Goal: Task Accomplishment & Management: Manage account settings

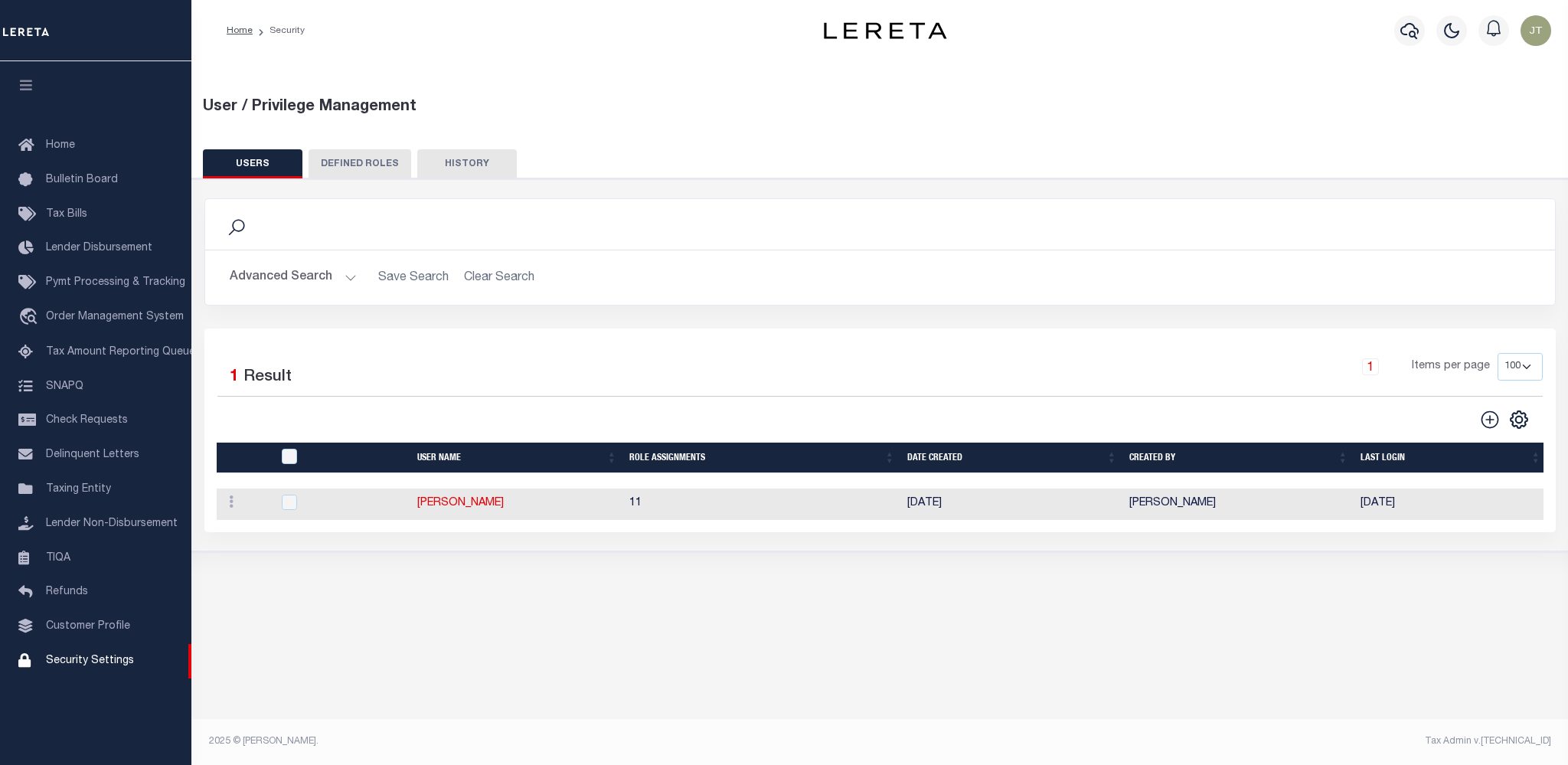
select select "100"
click at [331, 277] on button "Advanced Search" at bounding box center [294, 277] width 127 height 30
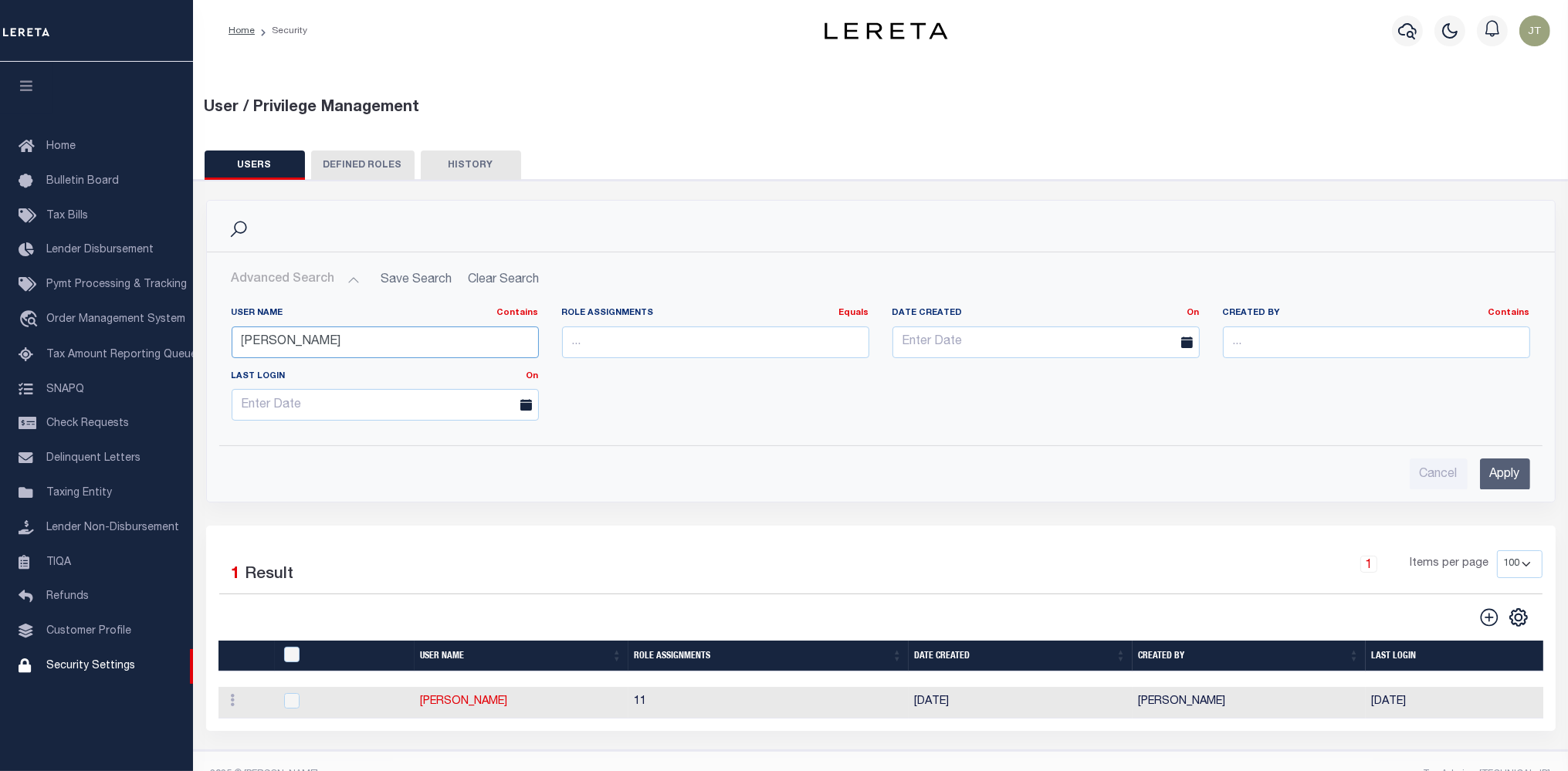
click at [388, 341] on input "[PERSON_NAME]" at bounding box center [386, 342] width 308 height 31
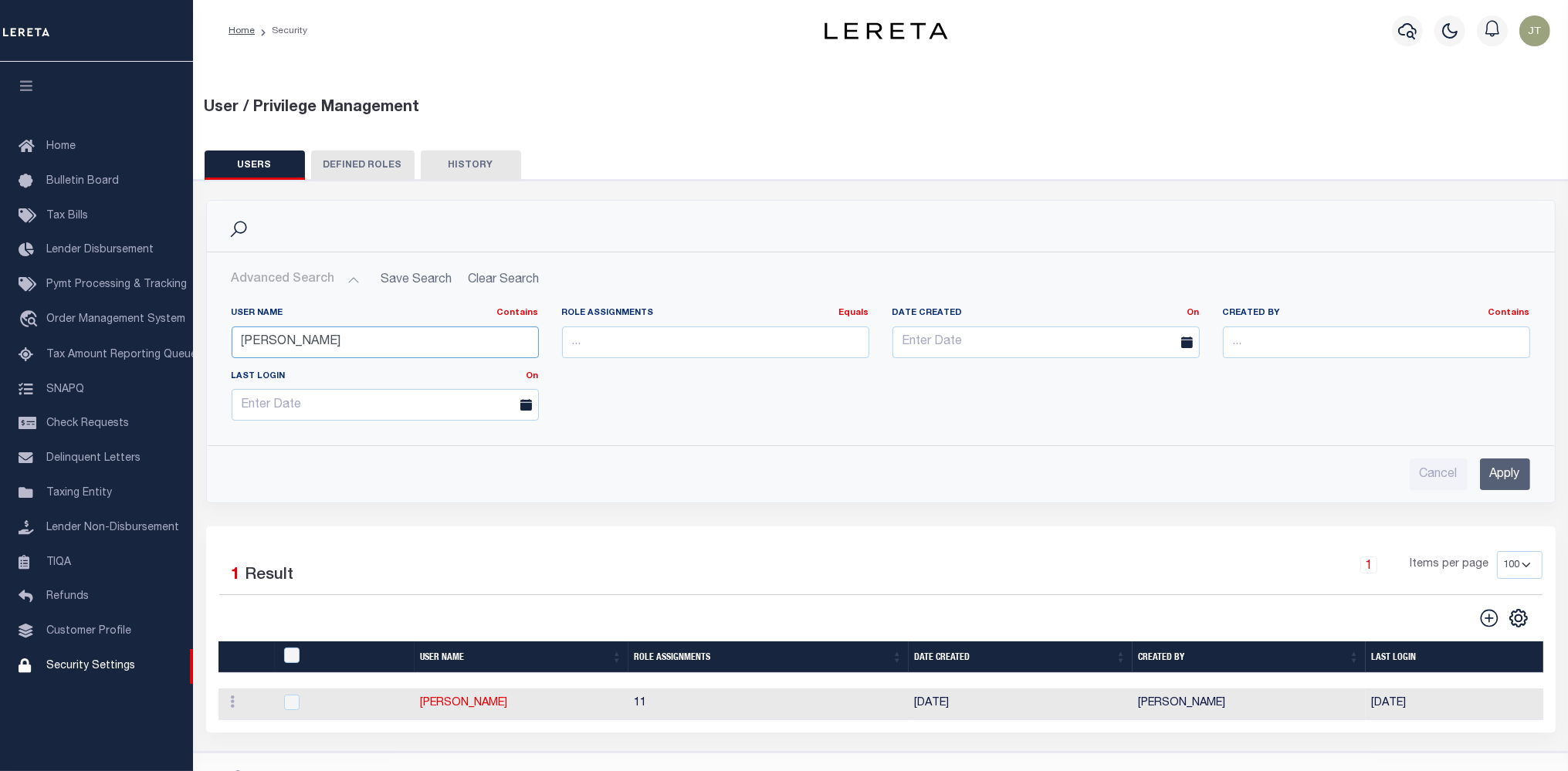
click at [388, 341] on input "[PERSON_NAME]" at bounding box center [386, 342] width 308 height 31
type input "[PERSON_NAME]"
click at [1520, 483] on input "Apply" at bounding box center [1505, 474] width 50 height 31
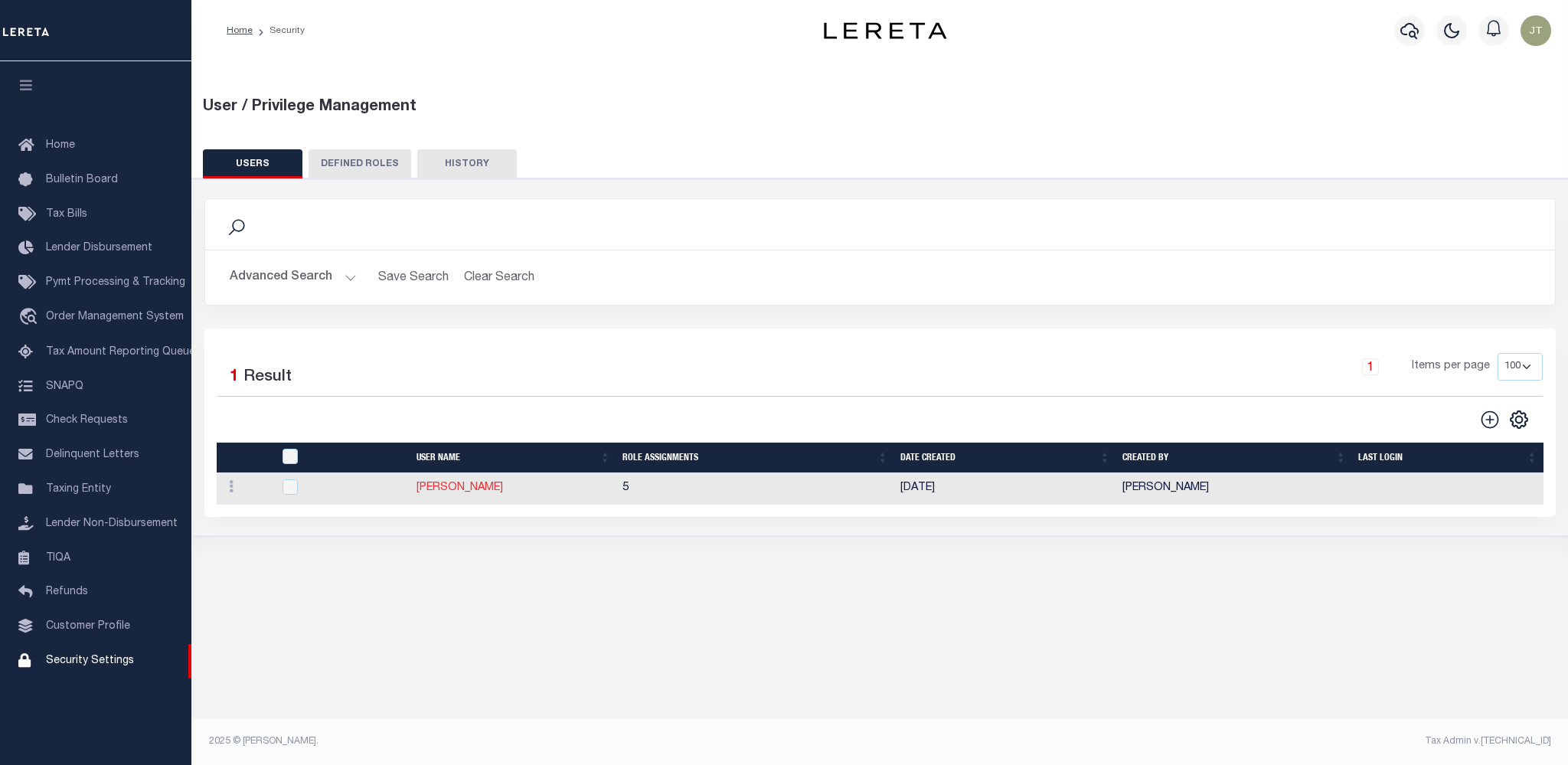
click at [457, 485] on link "[PERSON_NAME]" at bounding box center [460, 487] width 86 height 11
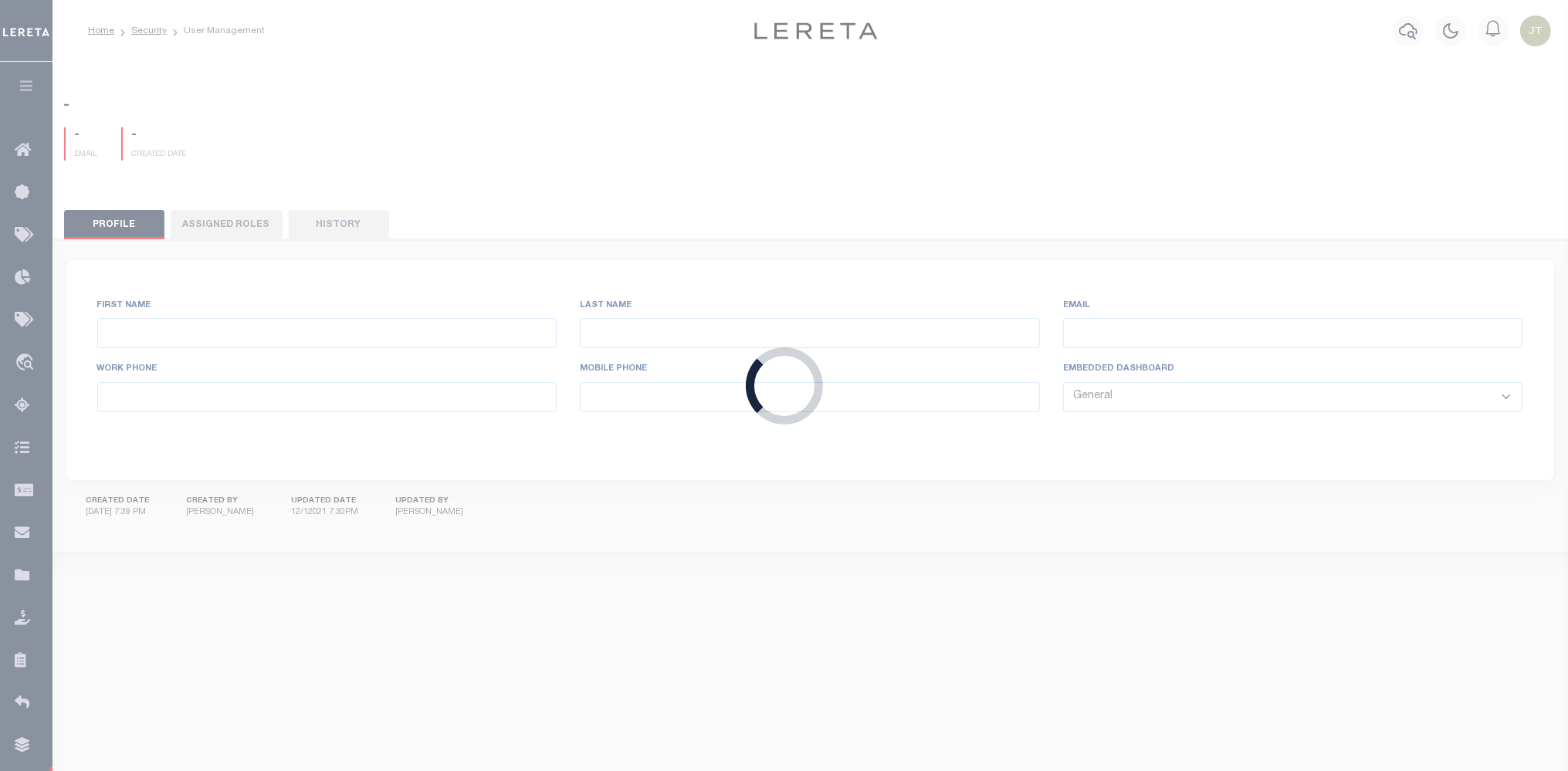
type input "Stone"
type input "[PERSON_NAME]"
type input "[EMAIL_ADDRESS][DOMAIN_NAME]"
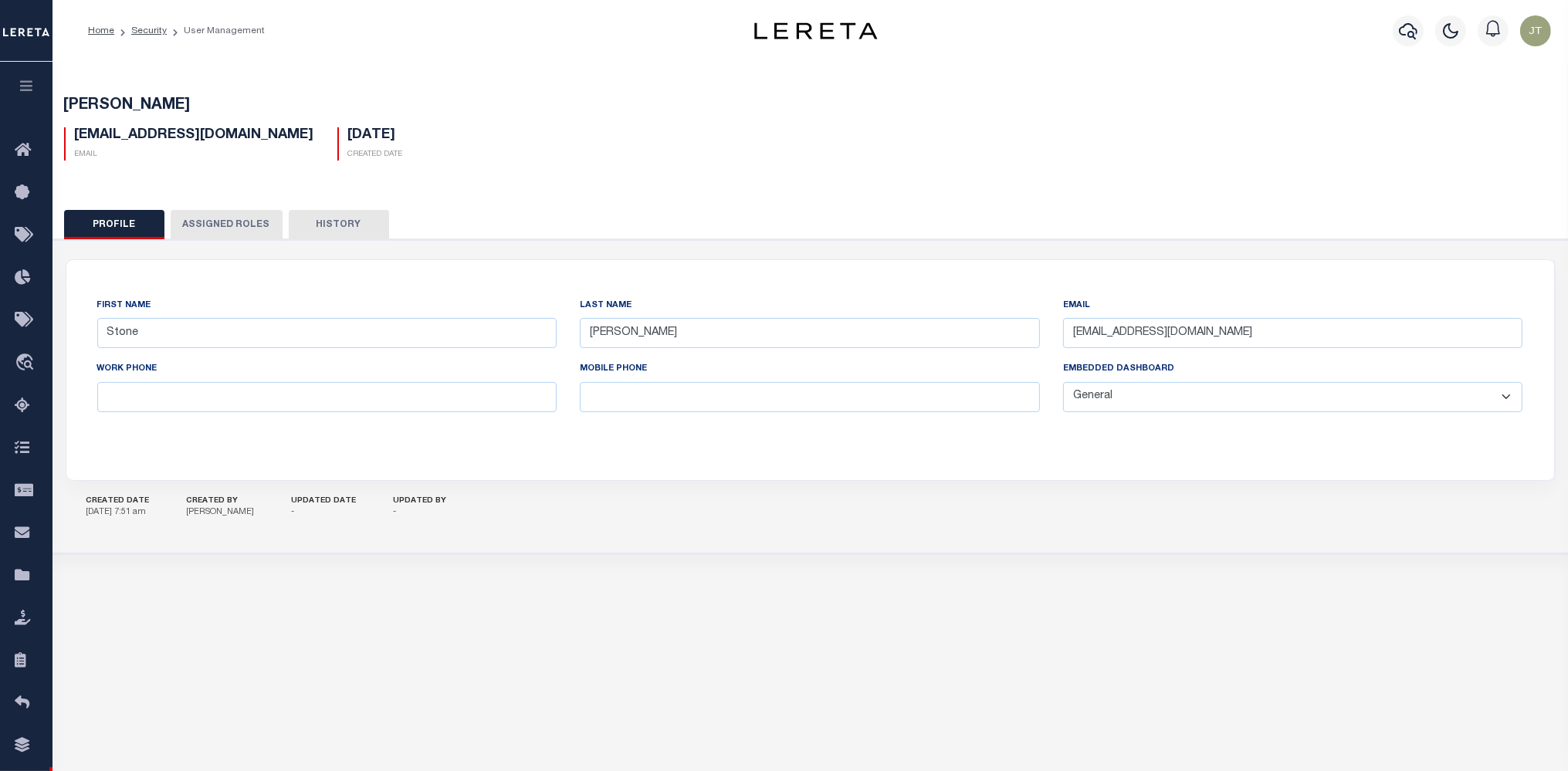
click at [237, 216] on button "Assigned Roles" at bounding box center [226, 224] width 112 height 30
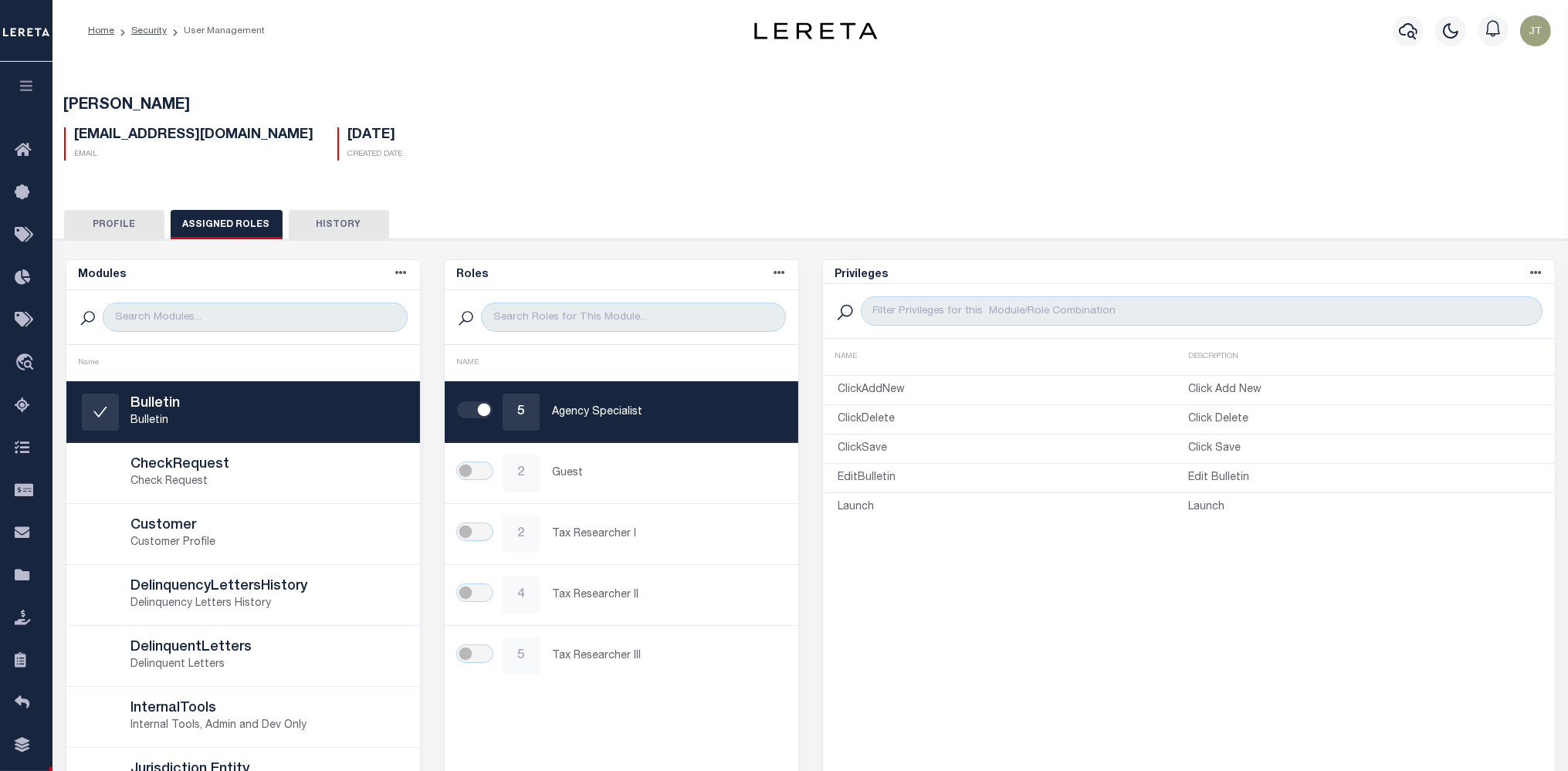
click at [311, 224] on button "History" at bounding box center [339, 224] width 100 height 30
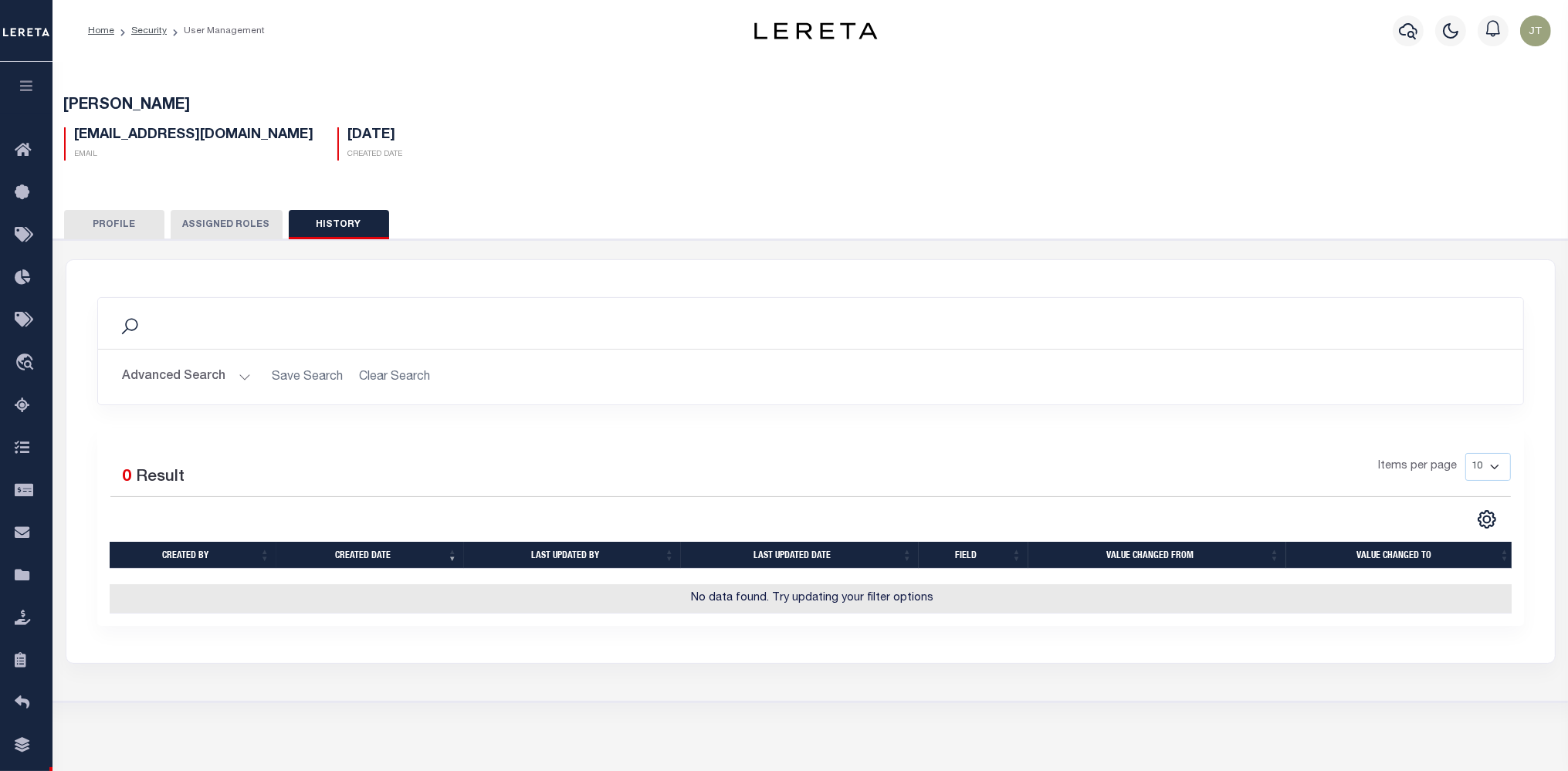
click at [122, 228] on button "Profile" at bounding box center [114, 224] width 100 height 30
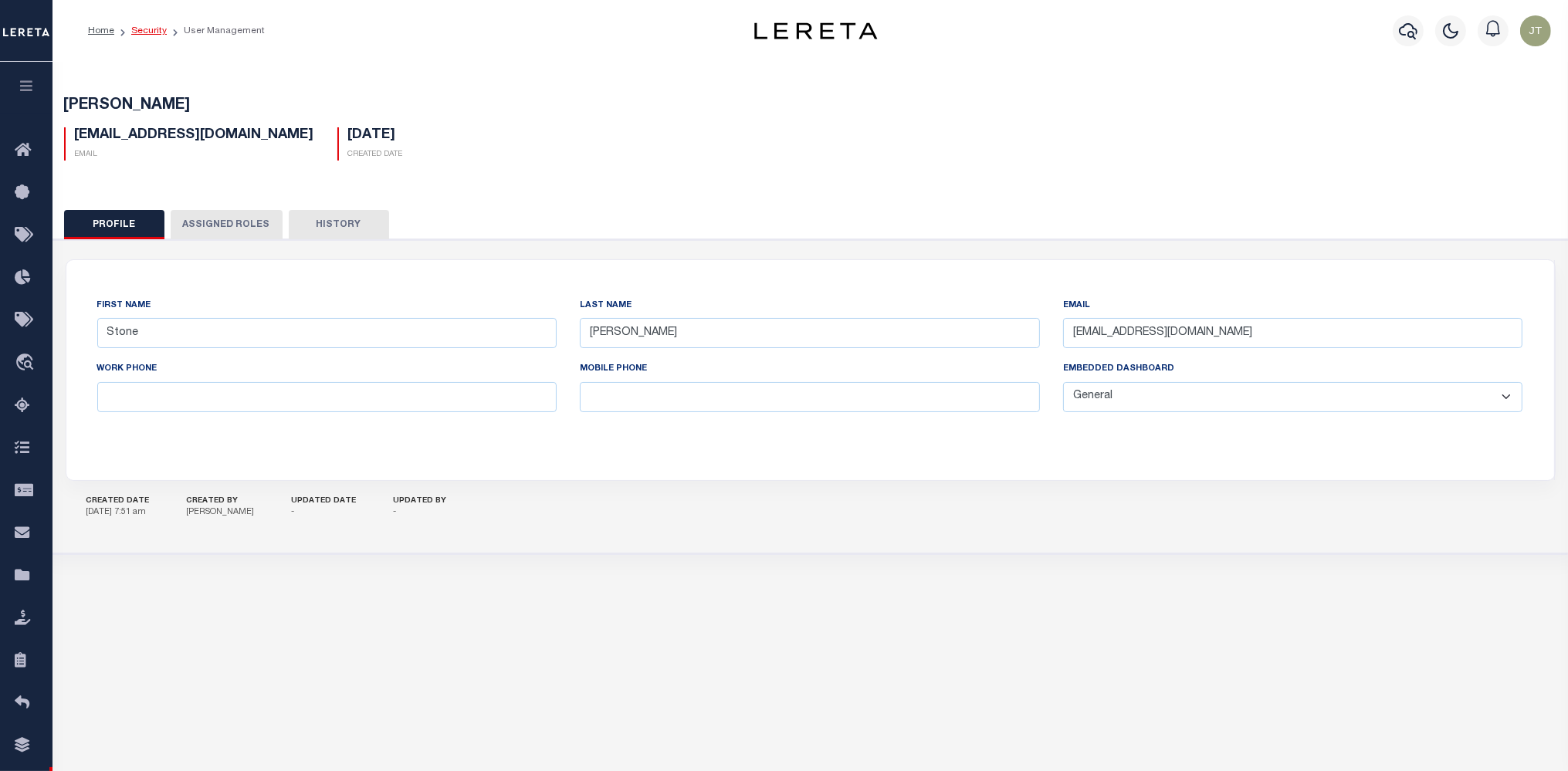
click at [162, 33] on link "Security" at bounding box center [149, 30] width 35 height 9
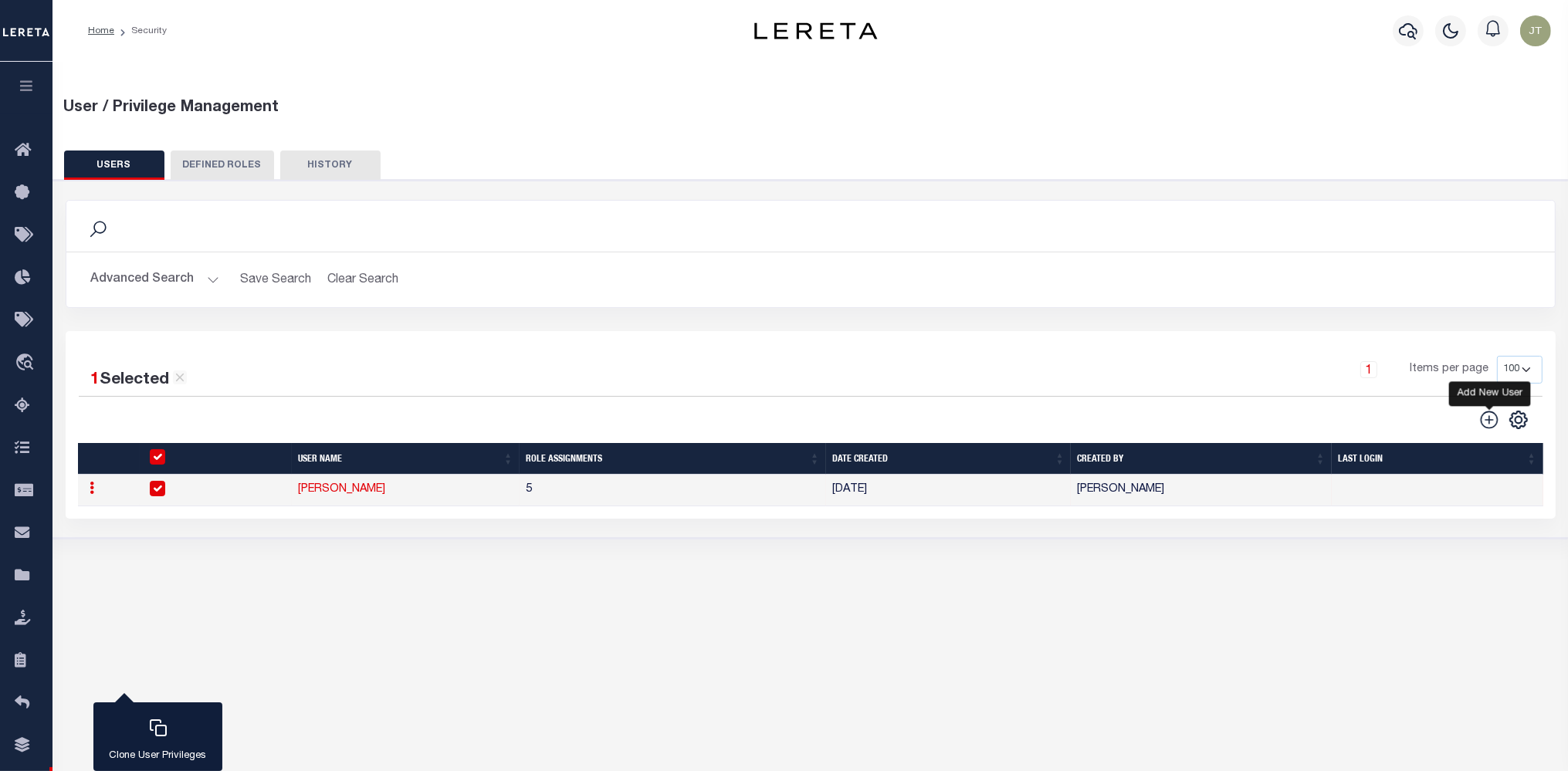
click at [1489, 424] on icon "" at bounding box center [1489, 420] width 20 height 20
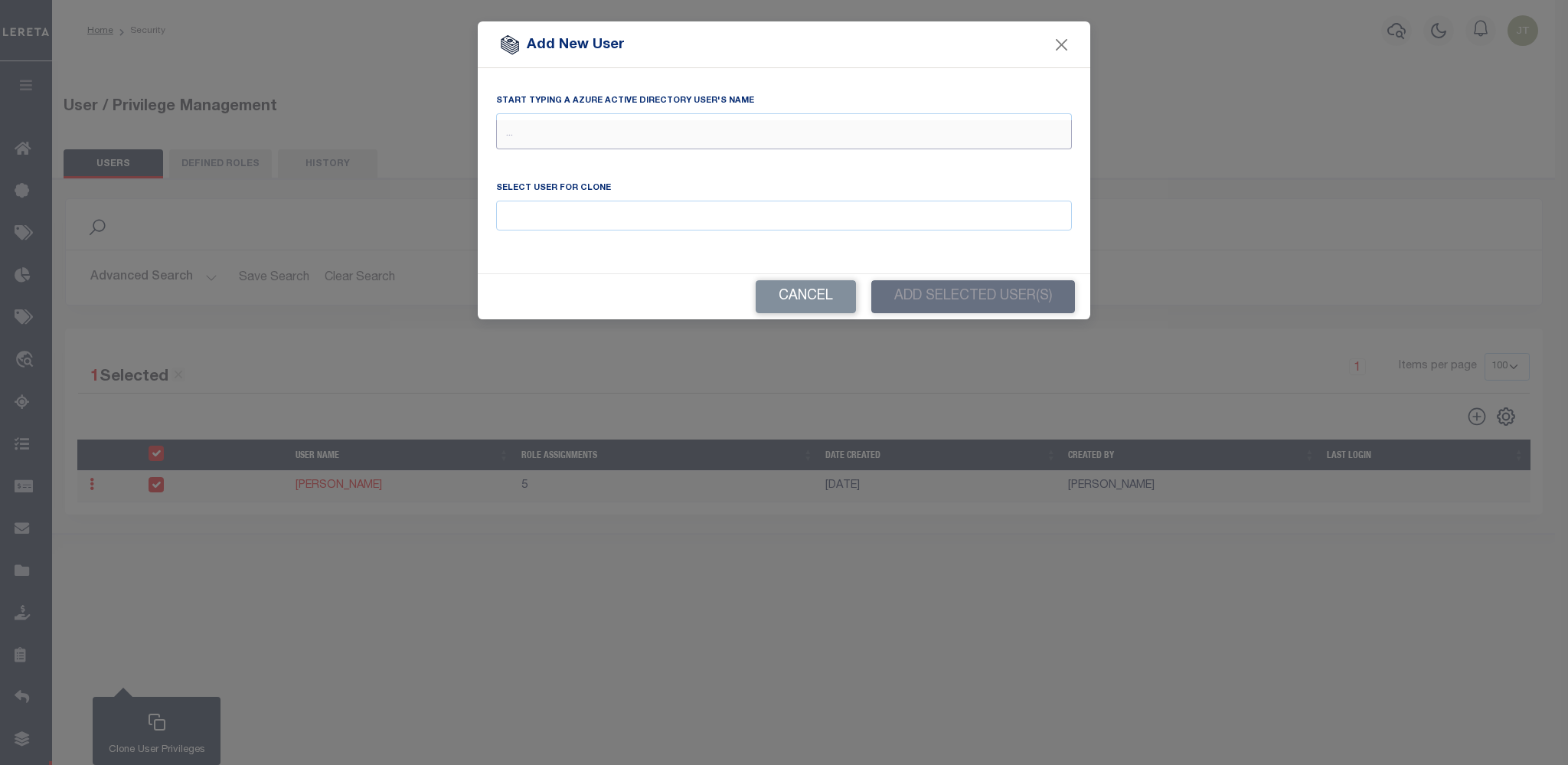
click at [519, 124] on input "text" at bounding box center [784, 135] width 576 height 29
type input "stone"
click at [1057, 49] on button "Close" at bounding box center [1062, 44] width 20 height 20
